Goal: Task Accomplishment & Management: Manage account settings

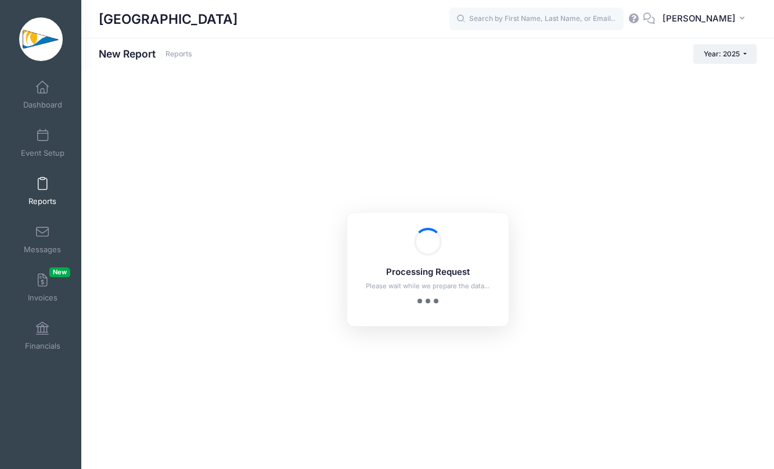
checkbox input "true"
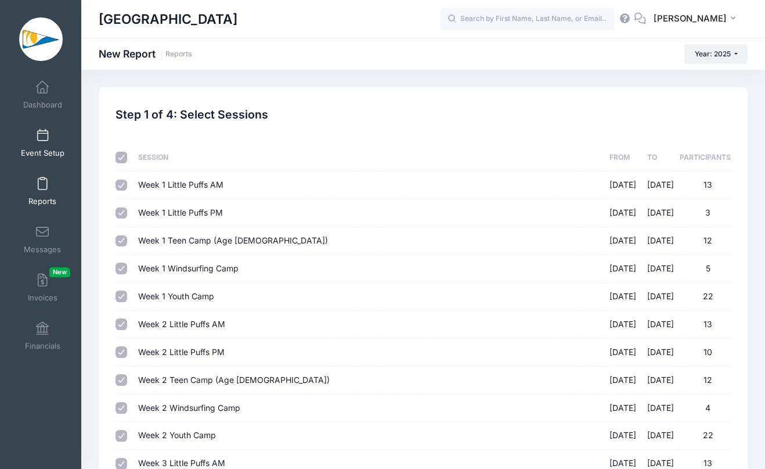
click at [56, 143] on link "Event Setup" at bounding box center [42, 143] width 55 height 41
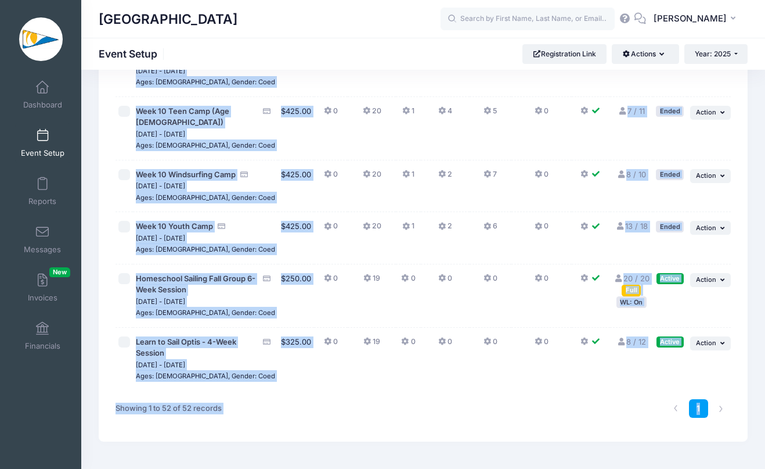
scroll to position [2650, 0]
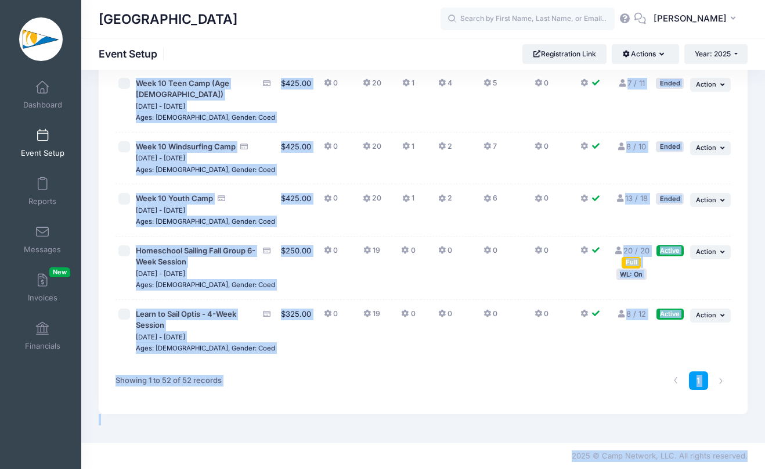
drag, startPoint x: 381, startPoint y: 82, endPoint x: 380, endPoint y: 524, distance: 441.9
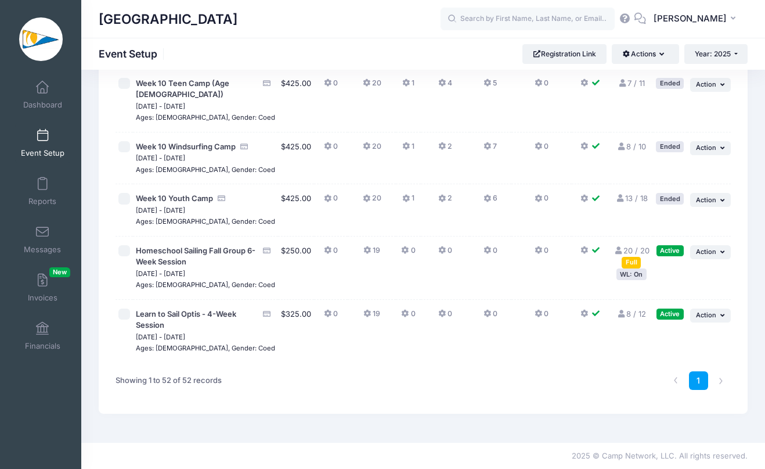
click at [384, 366] on div "1" at bounding box center [553, 380] width 365 height 37
click at [42, 88] on span at bounding box center [42, 87] width 0 height 13
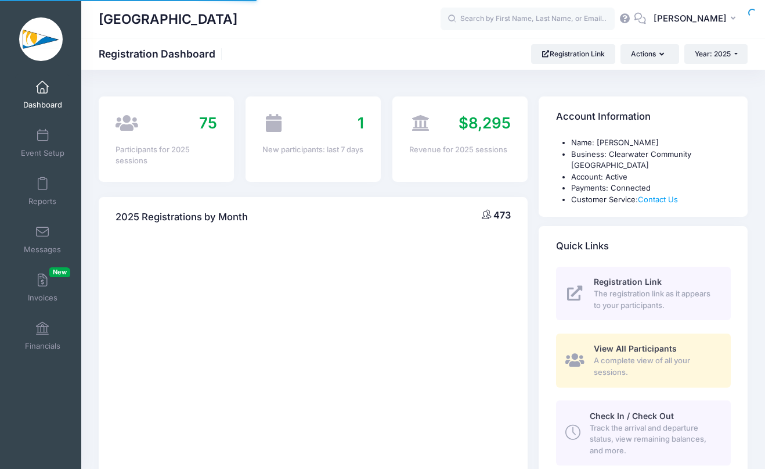
select select
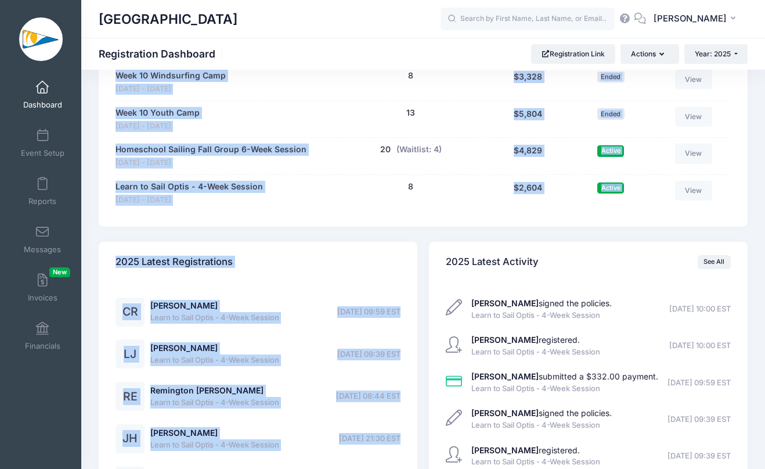
scroll to position [2549, 0]
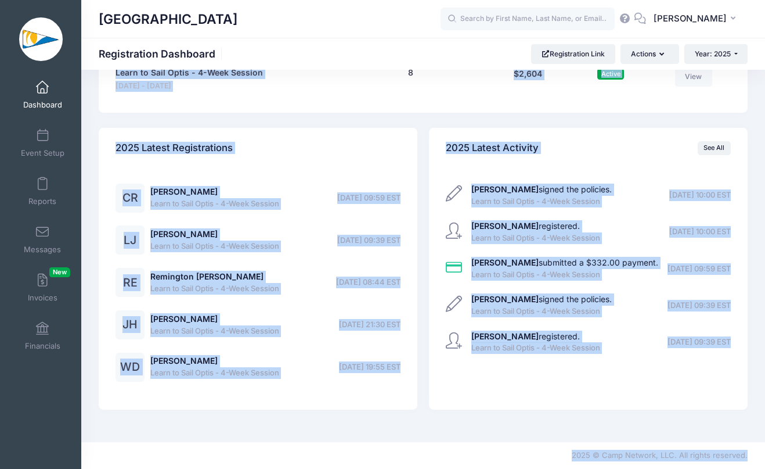
drag, startPoint x: 430, startPoint y: 195, endPoint x: 363, endPoint y: 524, distance: 336.5
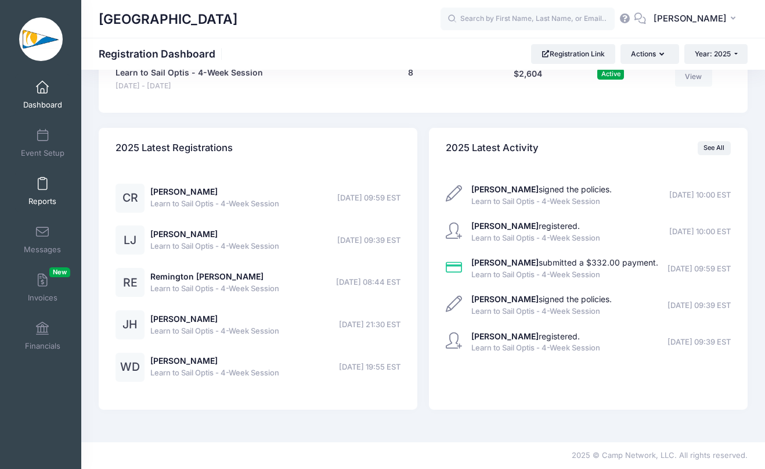
click at [44, 186] on link "Reports" at bounding box center [42, 191] width 55 height 41
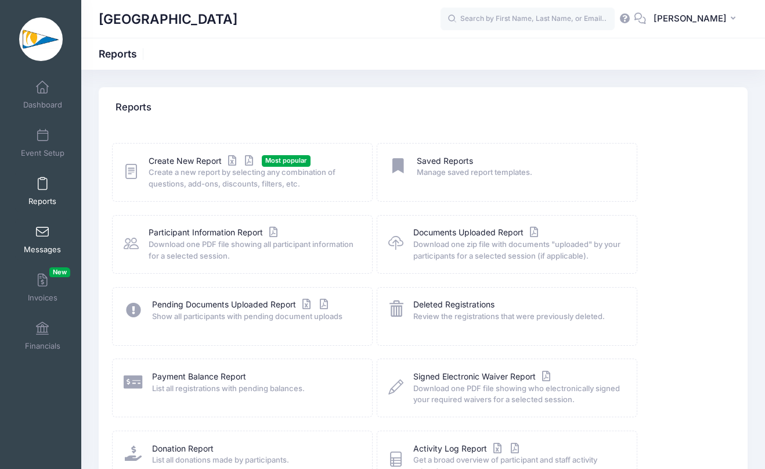
click at [44, 253] on span "Messages" at bounding box center [42, 249] width 37 height 10
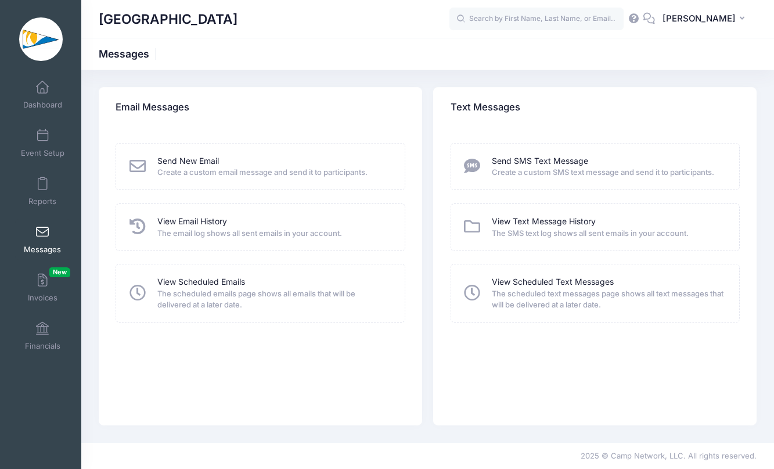
click at [322, 225] on div "View Email History" at bounding box center [273, 221] width 232 height 12
click at [186, 225] on link "View Email History" at bounding box center [192, 221] width 70 height 12
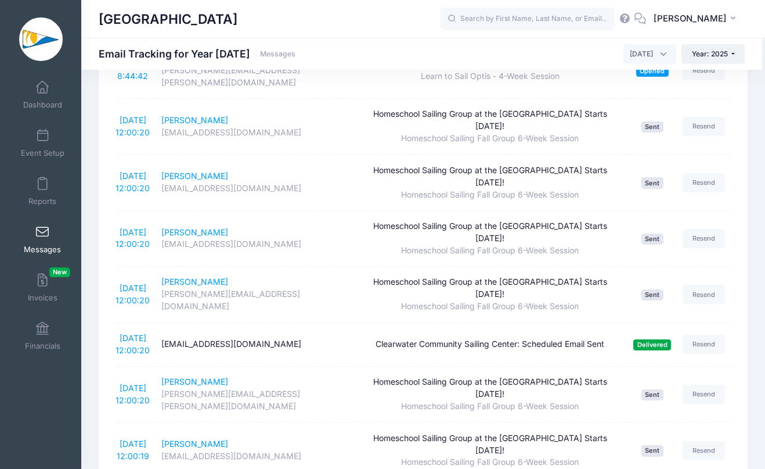
scroll to position [386, 0]
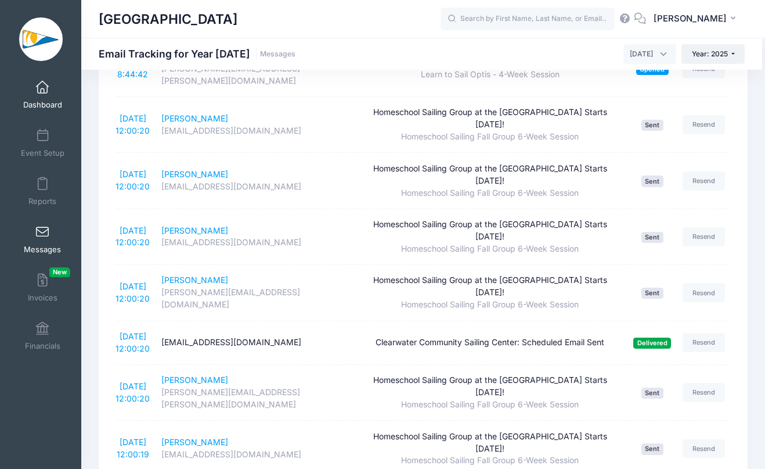
click at [43, 99] on link "Dashboard" at bounding box center [42, 94] width 55 height 41
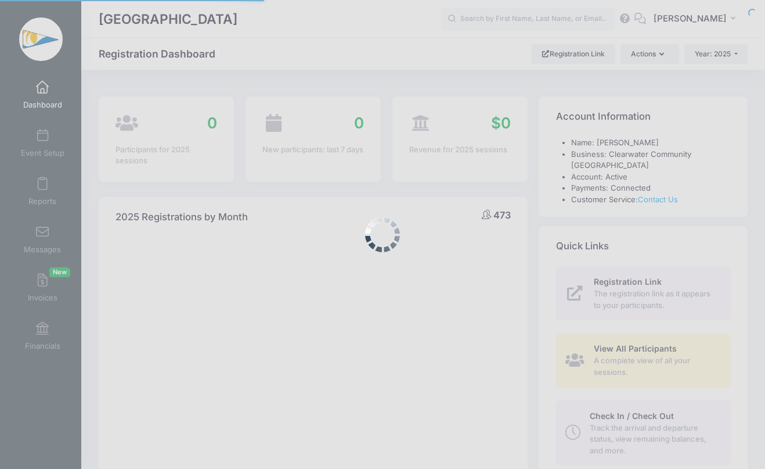
select select
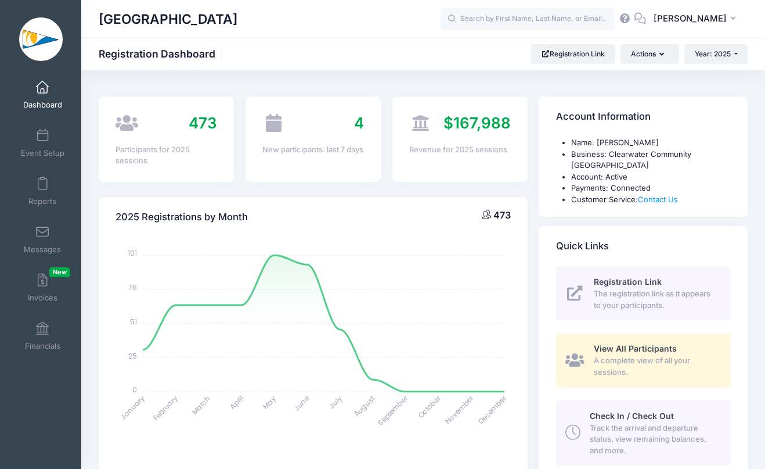
click at [502, 188] on div "2025 Registrations by Month 473 January January February February March March A…" at bounding box center [313, 404] width 440 height 444
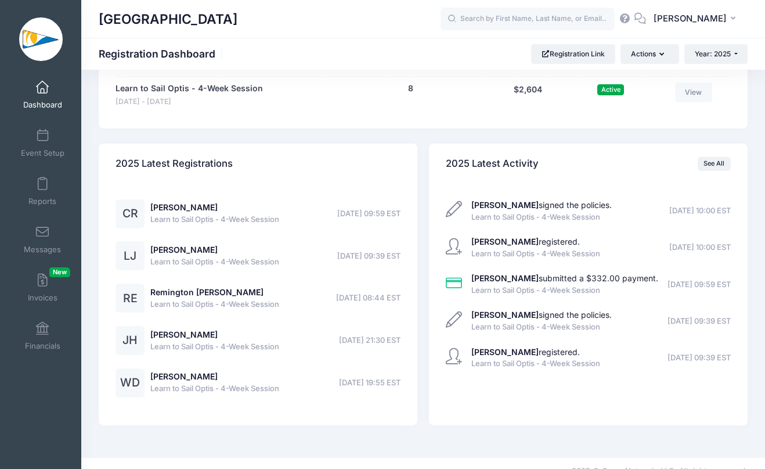
scroll to position [2535, 0]
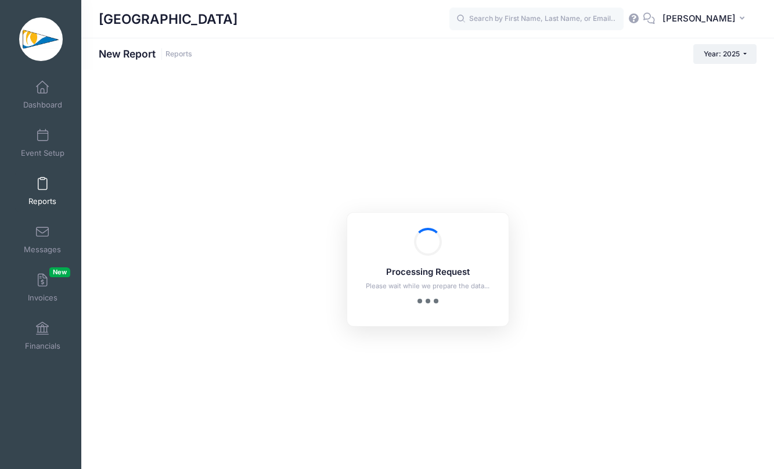
checkbox input "true"
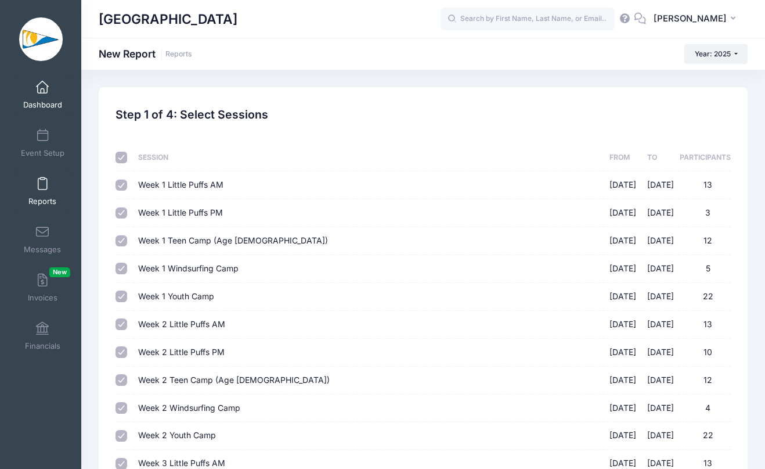
click at [42, 87] on span at bounding box center [42, 87] width 0 height 13
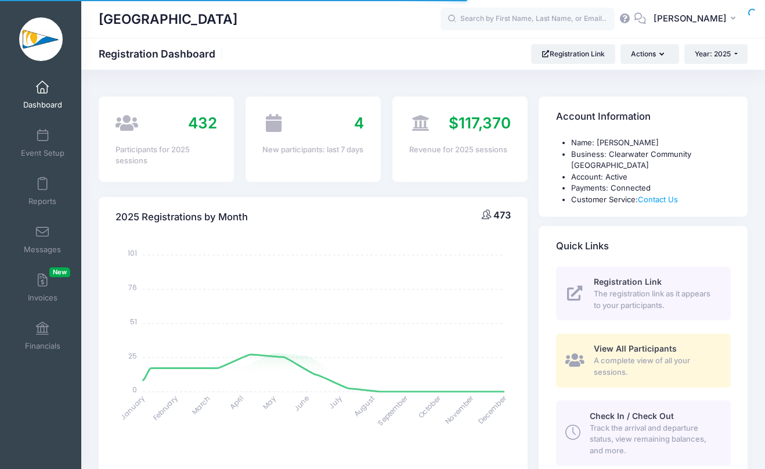
select select
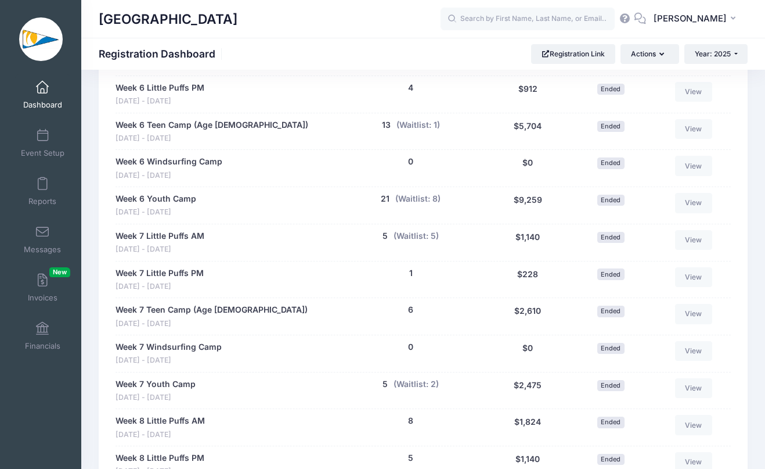
scroll to position [1612, 0]
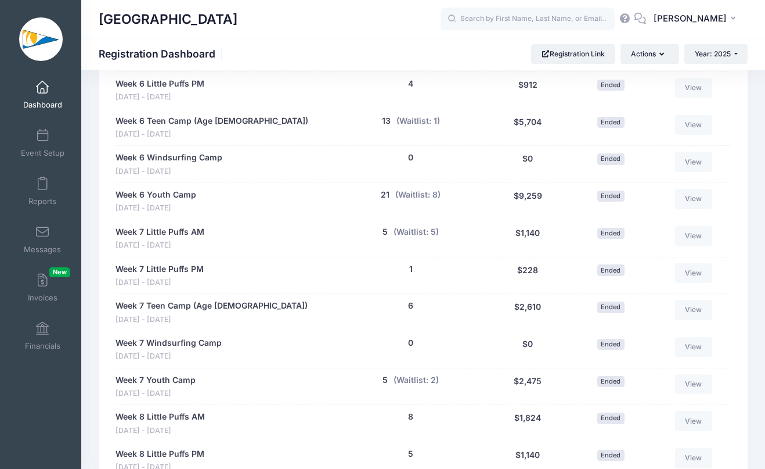
click at [62, 95] on link "Dashboard" at bounding box center [42, 94] width 55 height 41
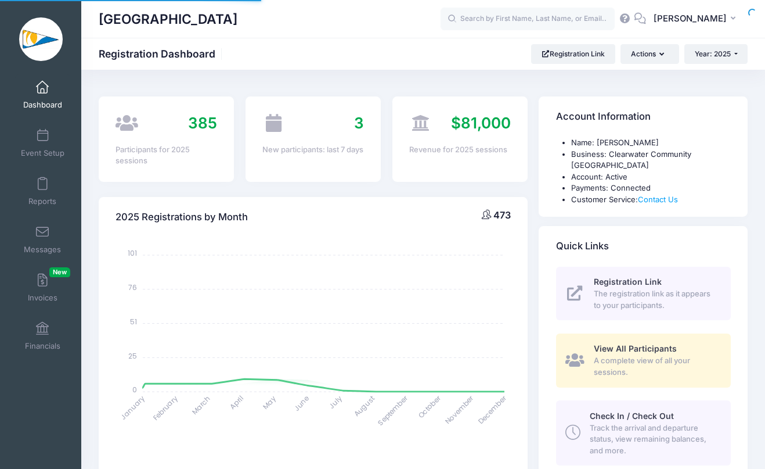
select select
